Goal: Navigation & Orientation: Find specific page/section

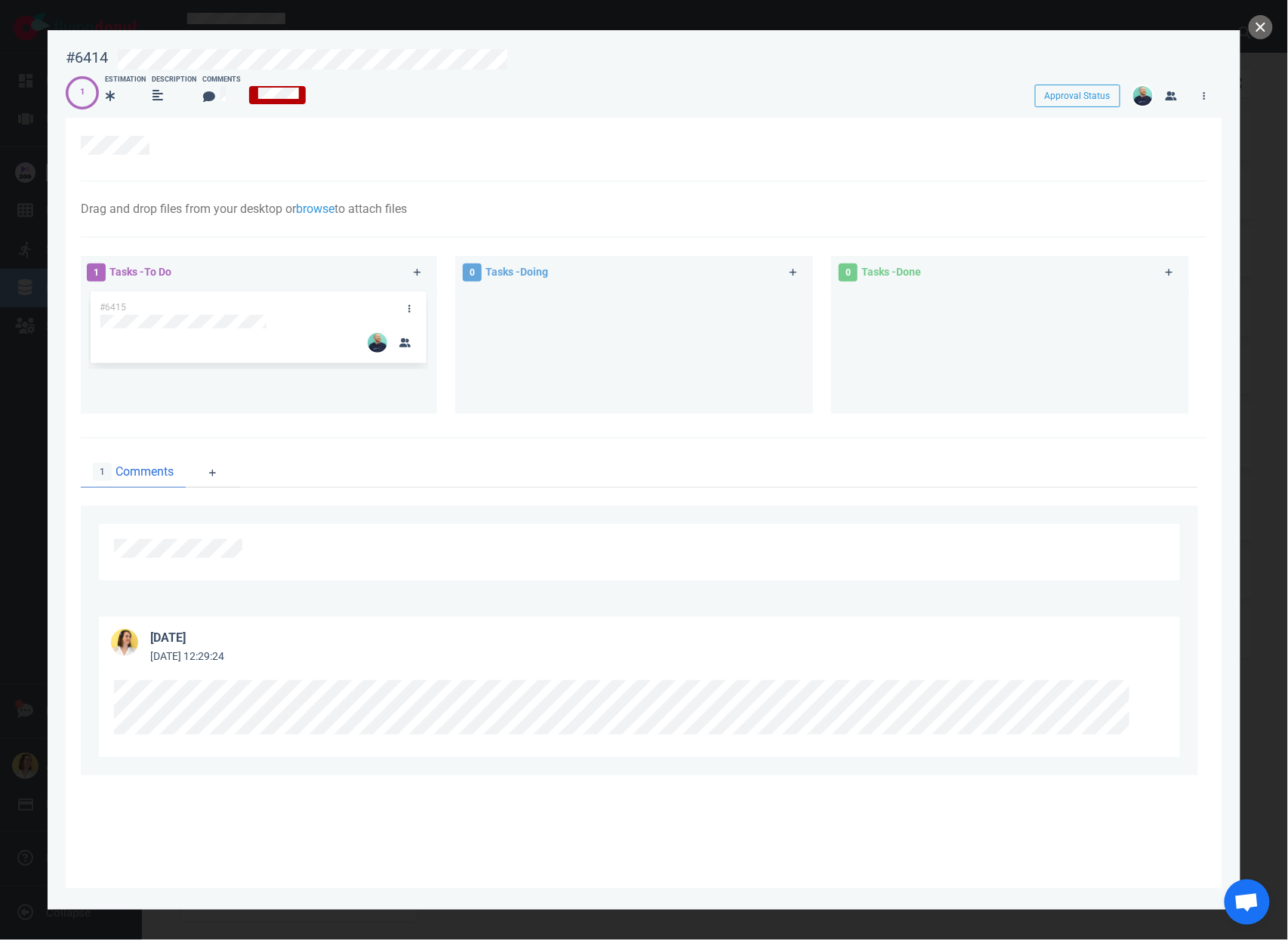
click at [1273, 24] on div at bounding box center [644, 470] width 1288 height 940
click at [1248, 32] on div at bounding box center [644, 470] width 1288 height 940
click at [1268, 26] on button "close" at bounding box center [1261, 26] width 24 height 24
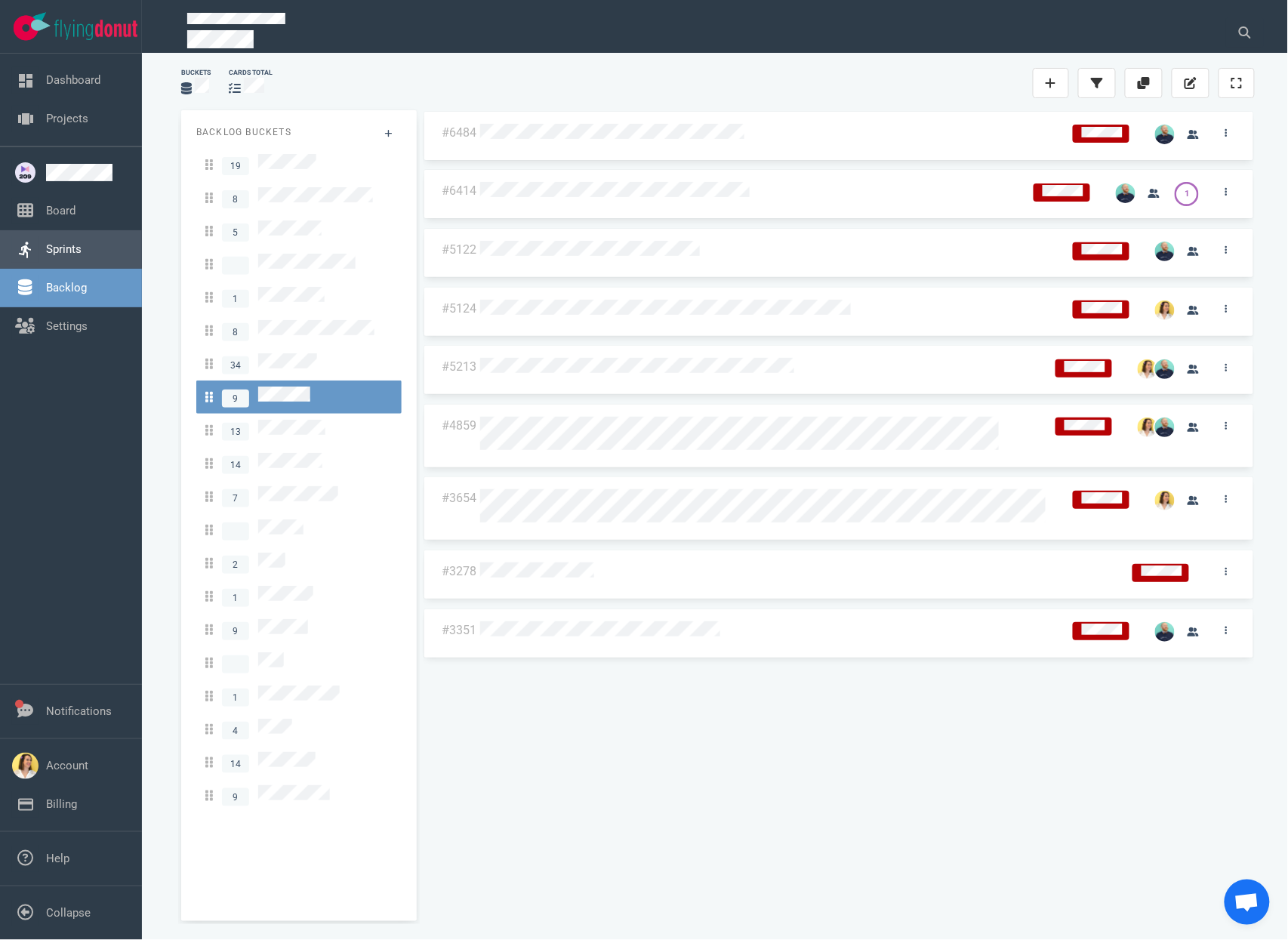
click at [81, 243] on link "Sprints" at bounding box center [63, 249] width 35 height 14
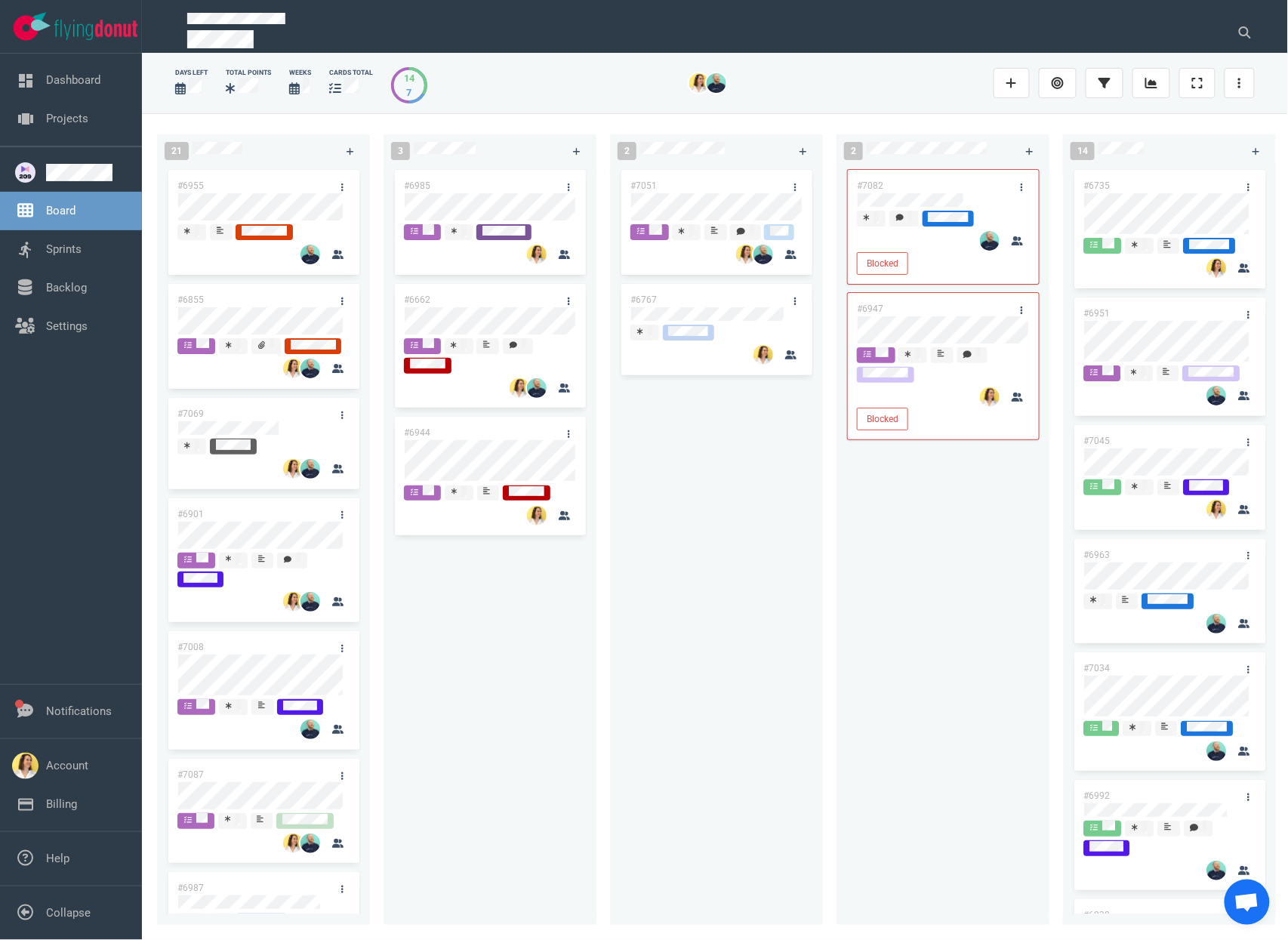
click at [746, 816] on div "#7051 #6767" at bounding box center [716, 537] width 195 height 741
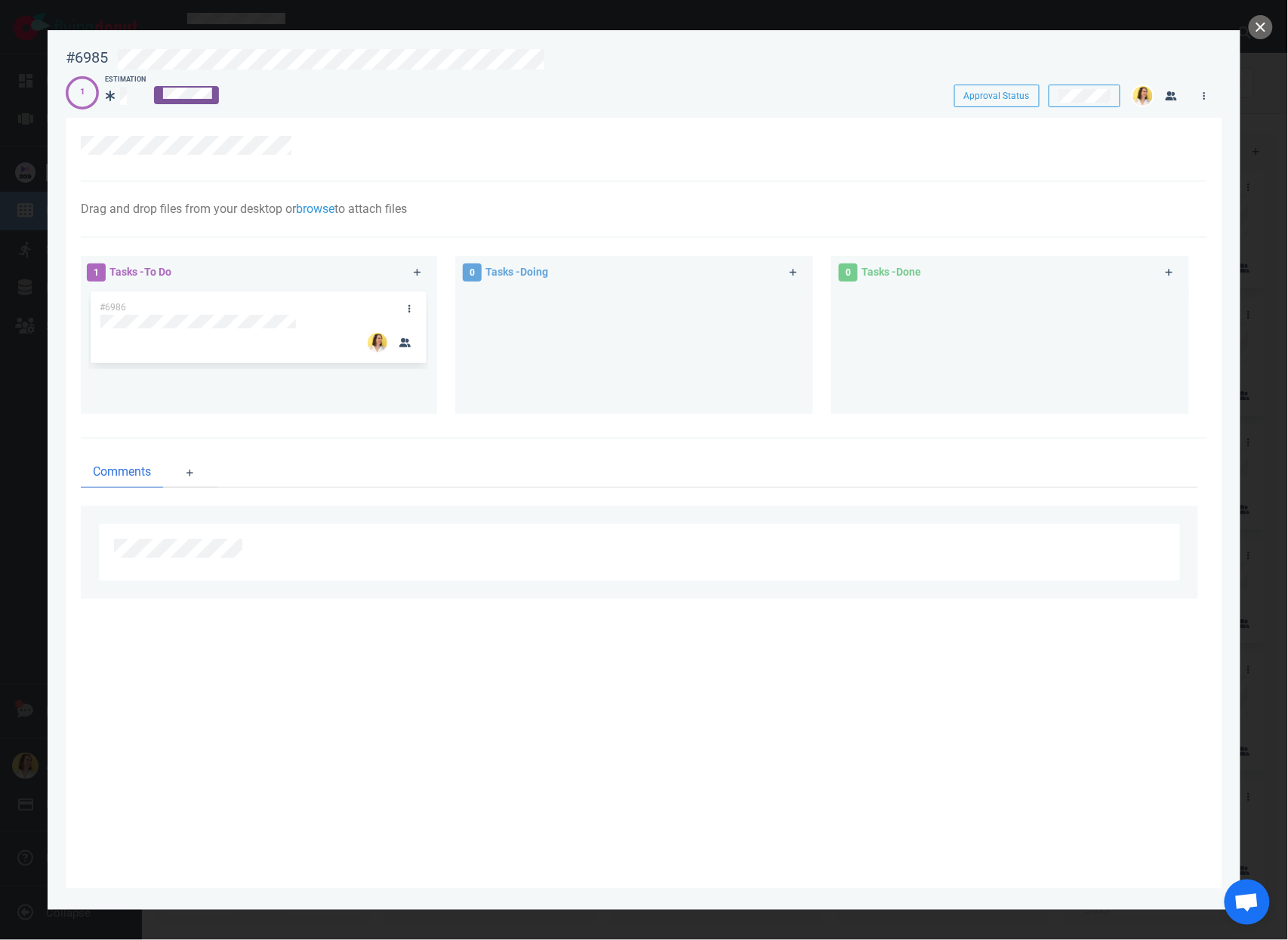
click at [511, 45] on div at bounding box center [650, 57] width 1084 height 35
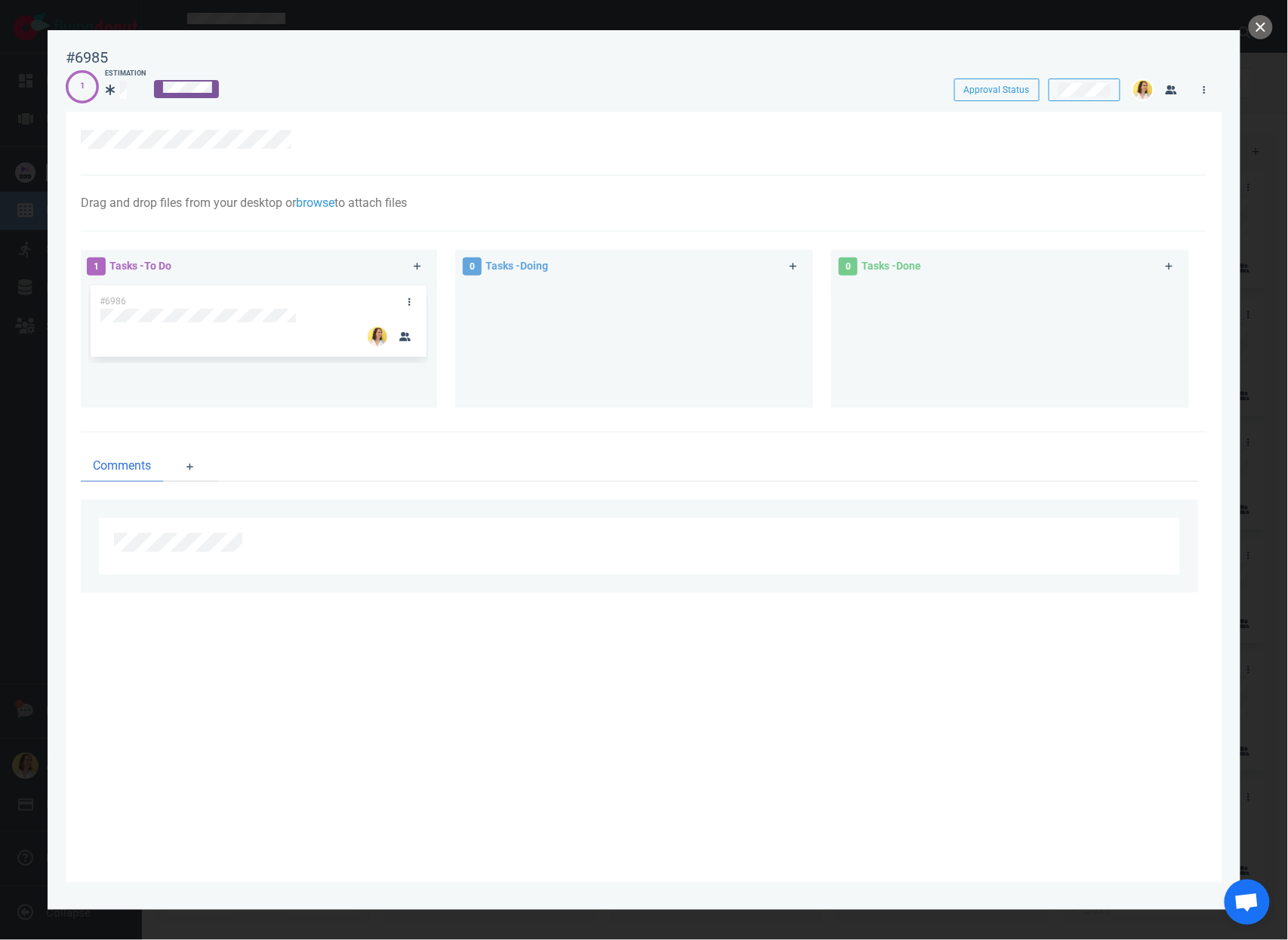
click at [886, 429] on div "1 Tasks - To Do #6986 0 Tasks - Doing 0 Tasks - Done" at bounding box center [644, 332] width 1127 height 201
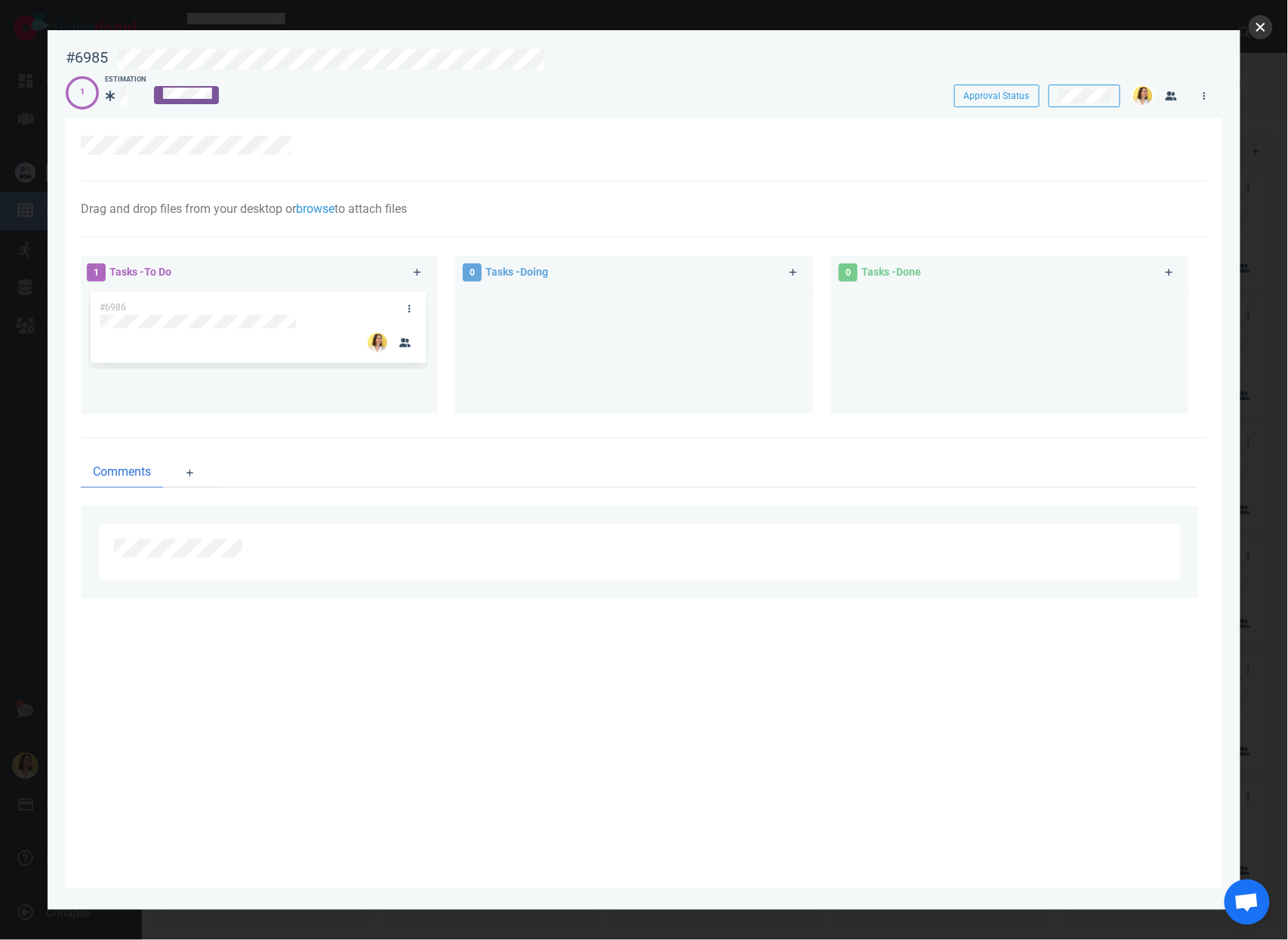
click at [1263, 32] on button "close" at bounding box center [1261, 26] width 24 height 24
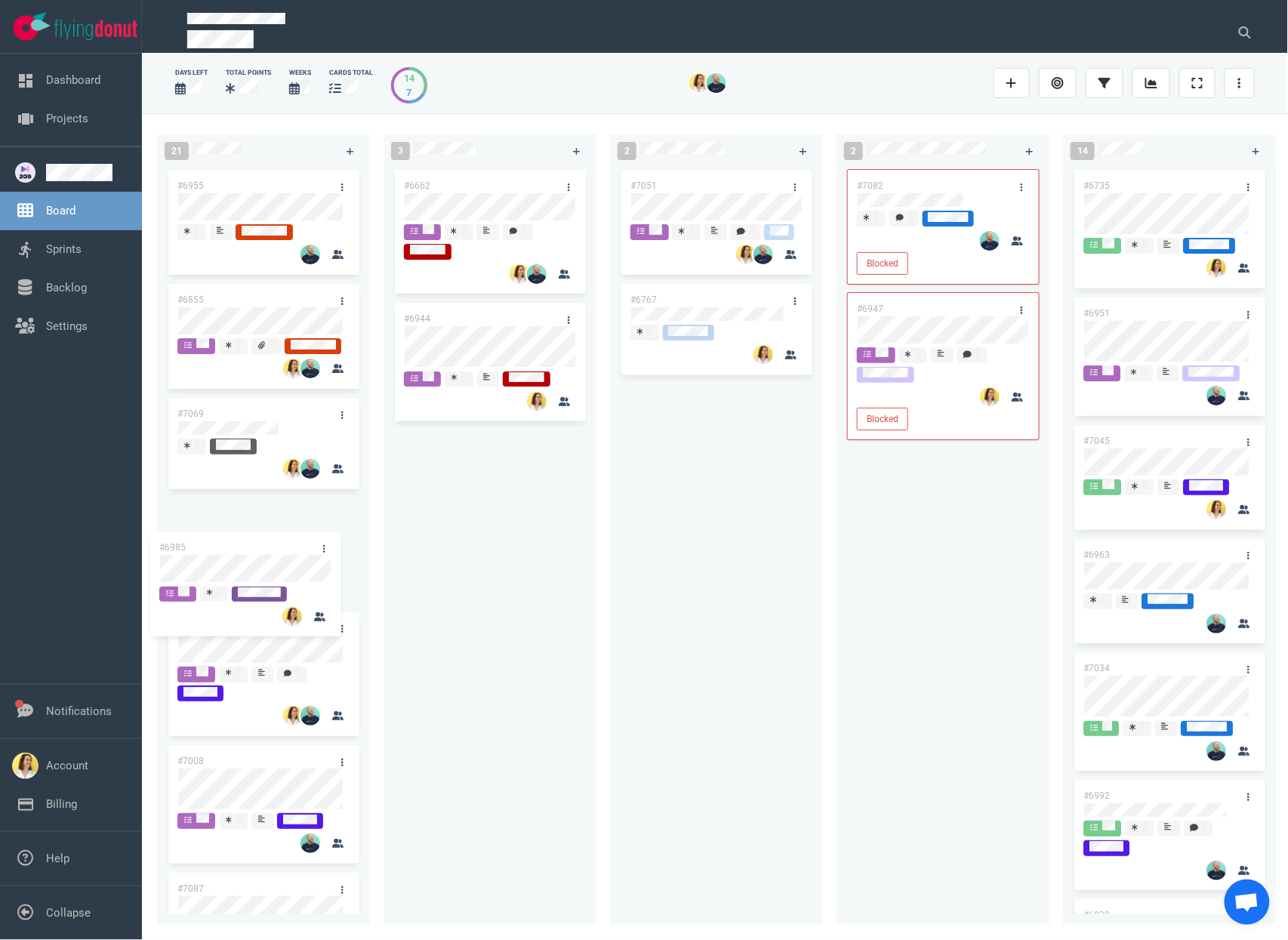
click at [253, 558] on div "21 #6955 #6855 #7069 #6901 #7008 #7087 #6987 #6925 #6922 #7091 #6930 #6934 #691…" at bounding box center [716, 526] width 1147 height 826
click at [540, 561] on div "#6662 #6944" at bounding box center [489, 537] width 195 height 741
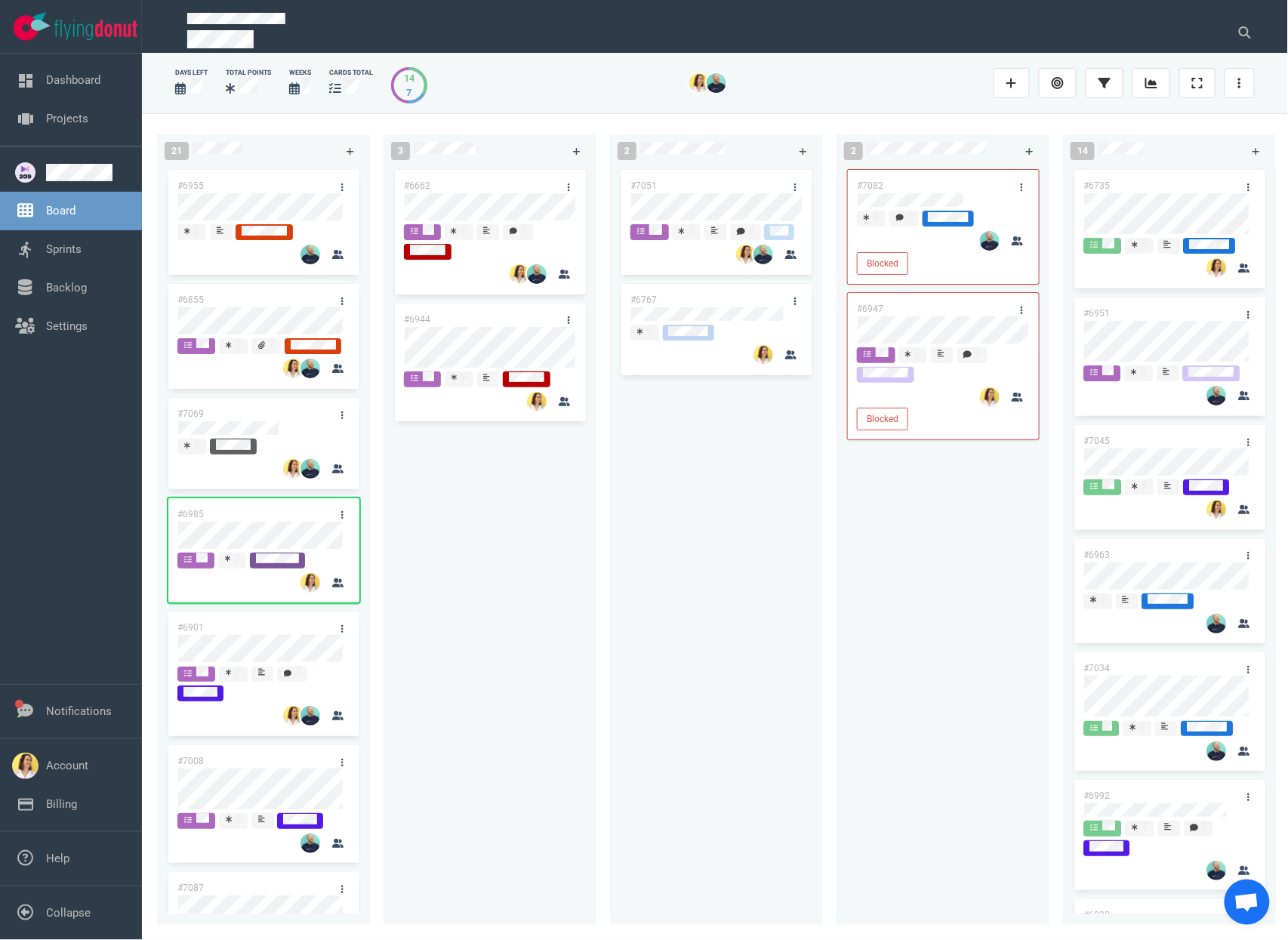
click at [594, 521] on div "#6662 #6944" at bounding box center [489, 540] width 213 height 747
click at [771, 567] on div "#7051 #6767" at bounding box center [716, 537] width 195 height 741
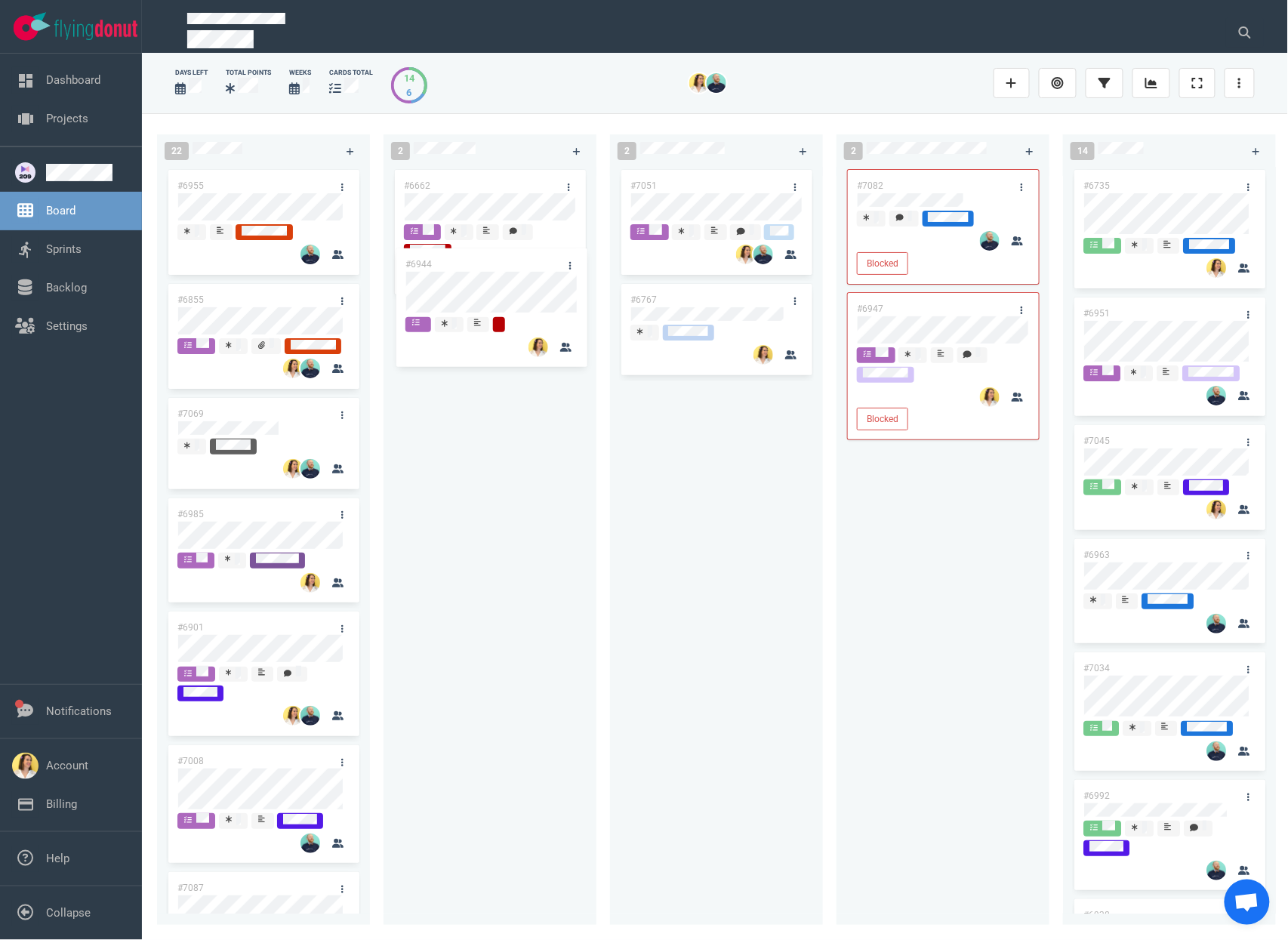
drag, startPoint x: 487, startPoint y: 326, endPoint x: 486, endPoint y: 219, distance: 107.0
click at [487, 220] on div "#6662 #6944 #6944" at bounding box center [489, 537] width 195 height 741
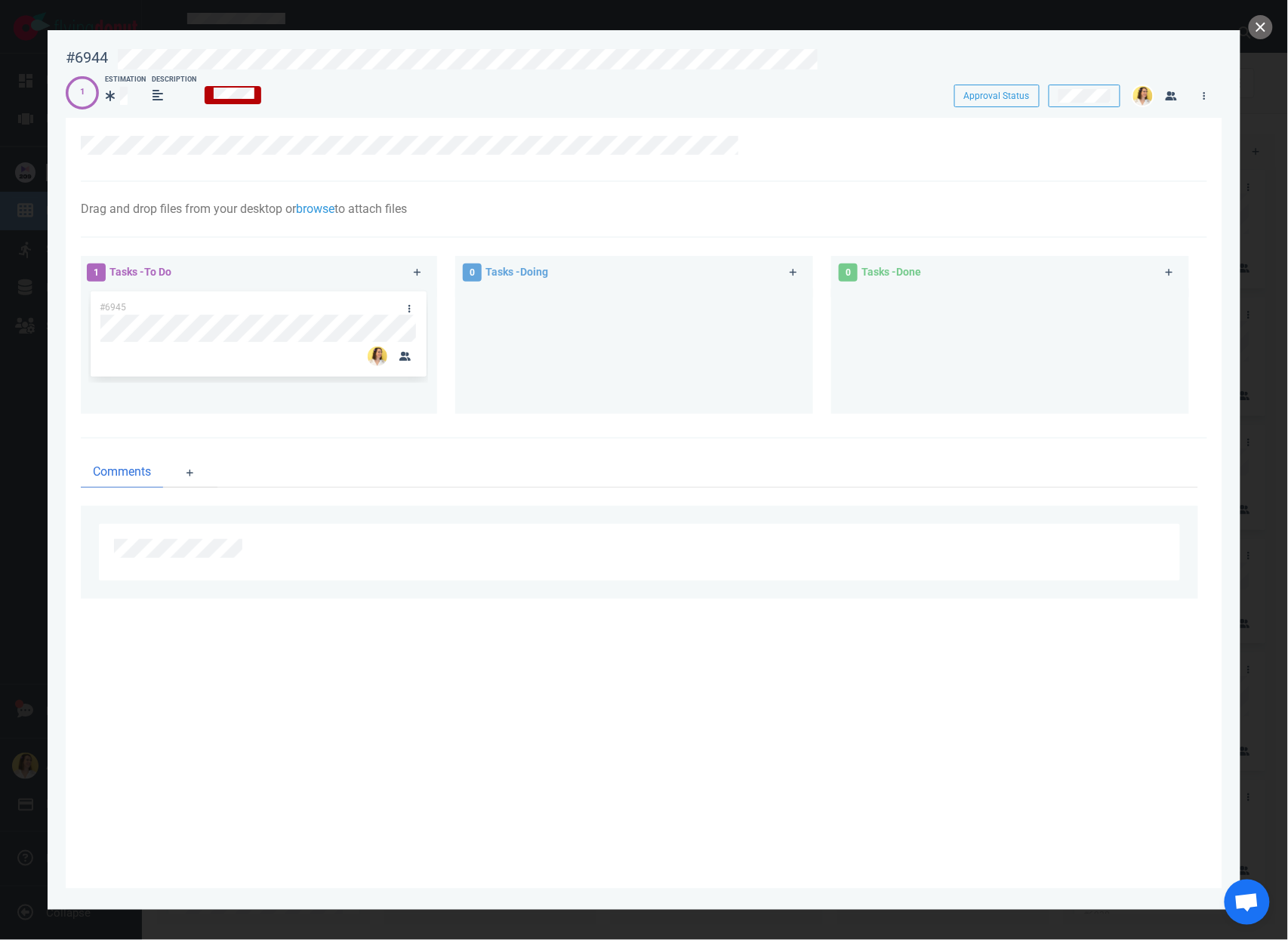
click at [578, 651] on section "Drag and drop files from your desktop or browse to attach files Attach Files Co…" at bounding box center [644, 502] width 1157 height 771
